Goal: Navigation & Orientation: Find specific page/section

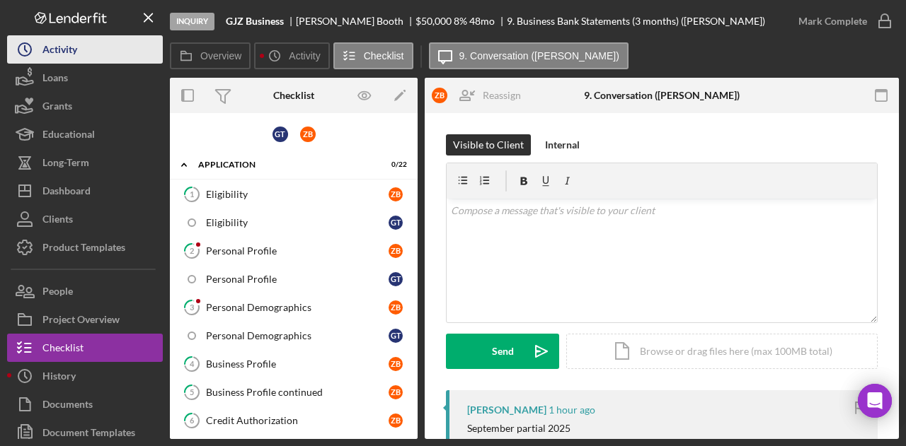
scroll to position [279, 0]
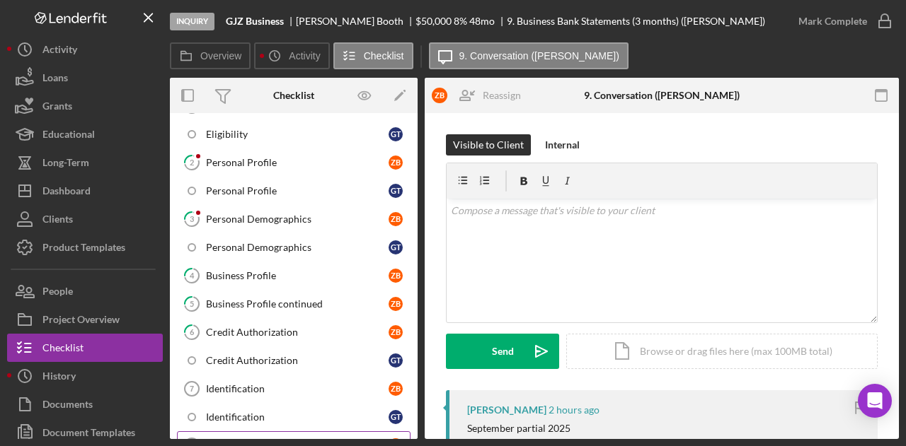
scroll to position [89, 0]
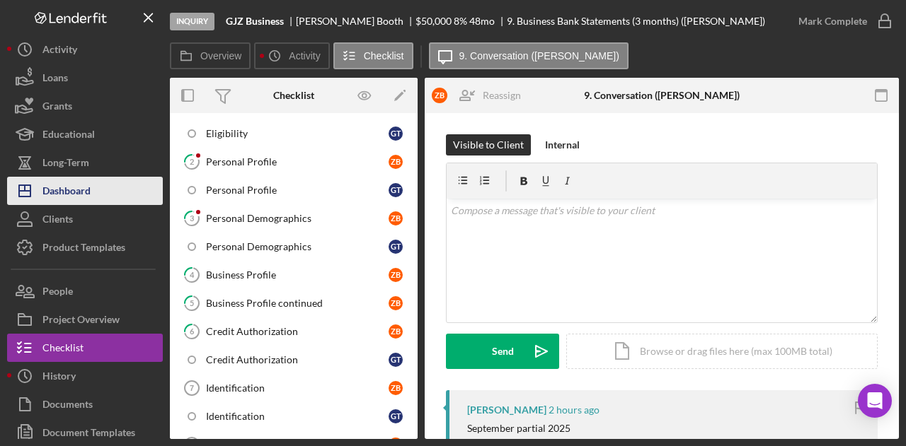
click at [117, 197] on button "Icon/Dashboard Dashboard" at bounding box center [85, 191] width 156 height 28
